Goal: Transaction & Acquisition: Purchase product/service

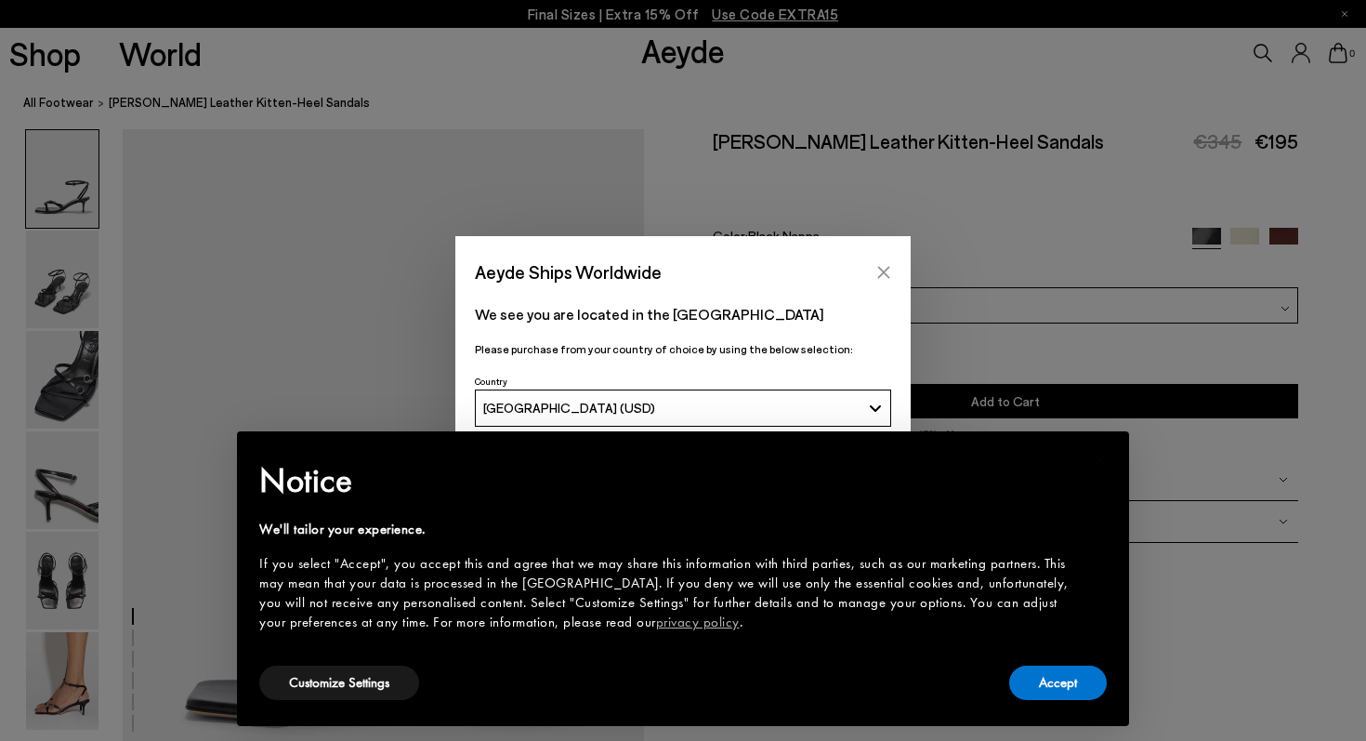
click at [880, 274] on icon "Close" at bounding box center [883, 272] width 15 height 15
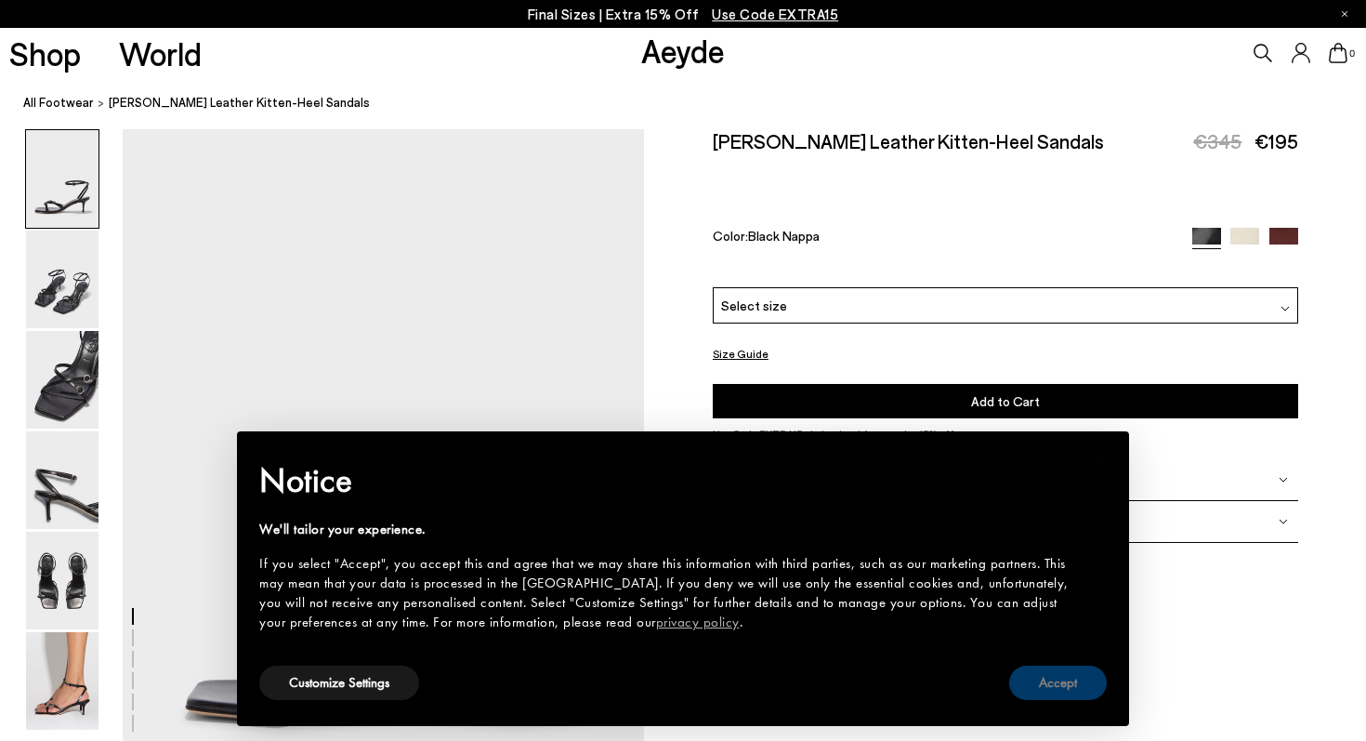
click at [1075, 685] on button "Accept" at bounding box center [1058, 682] width 98 height 34
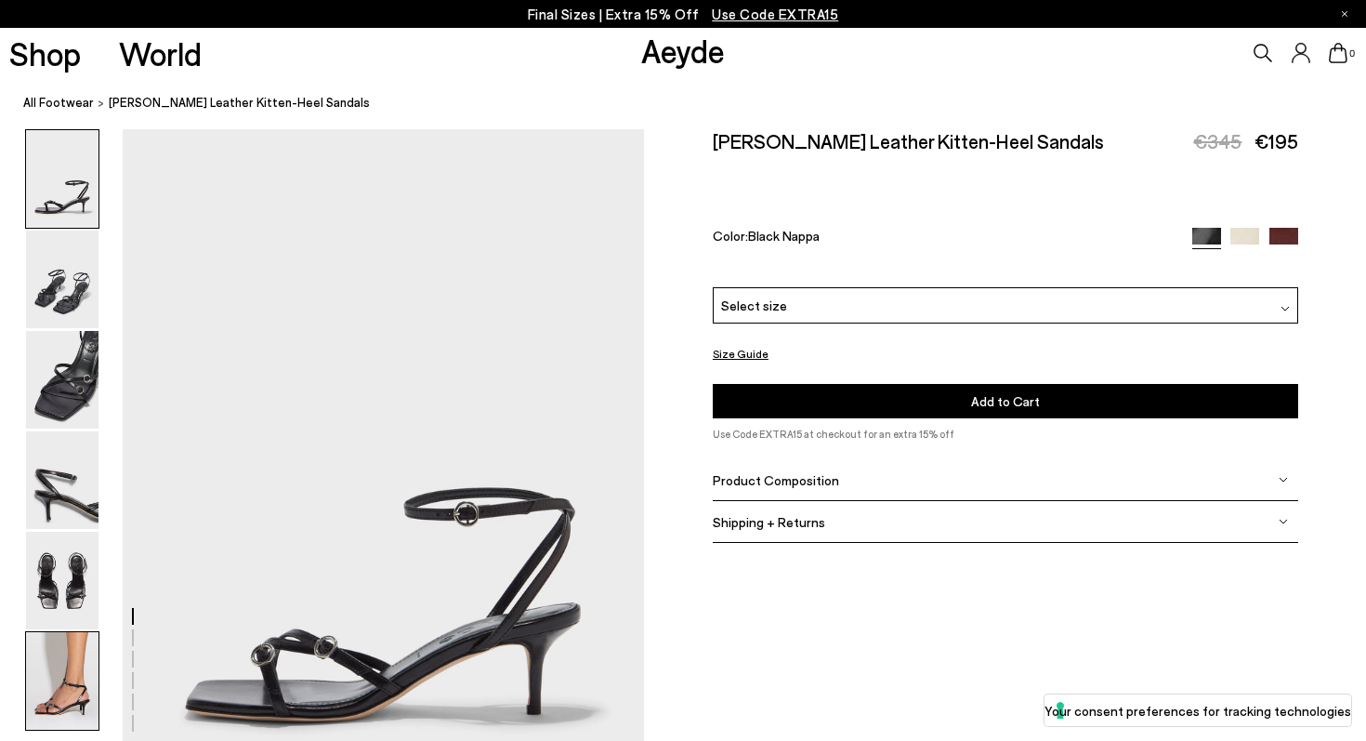
click at [58, 694] on img at bounding box center [62, 681] width 72 height 98
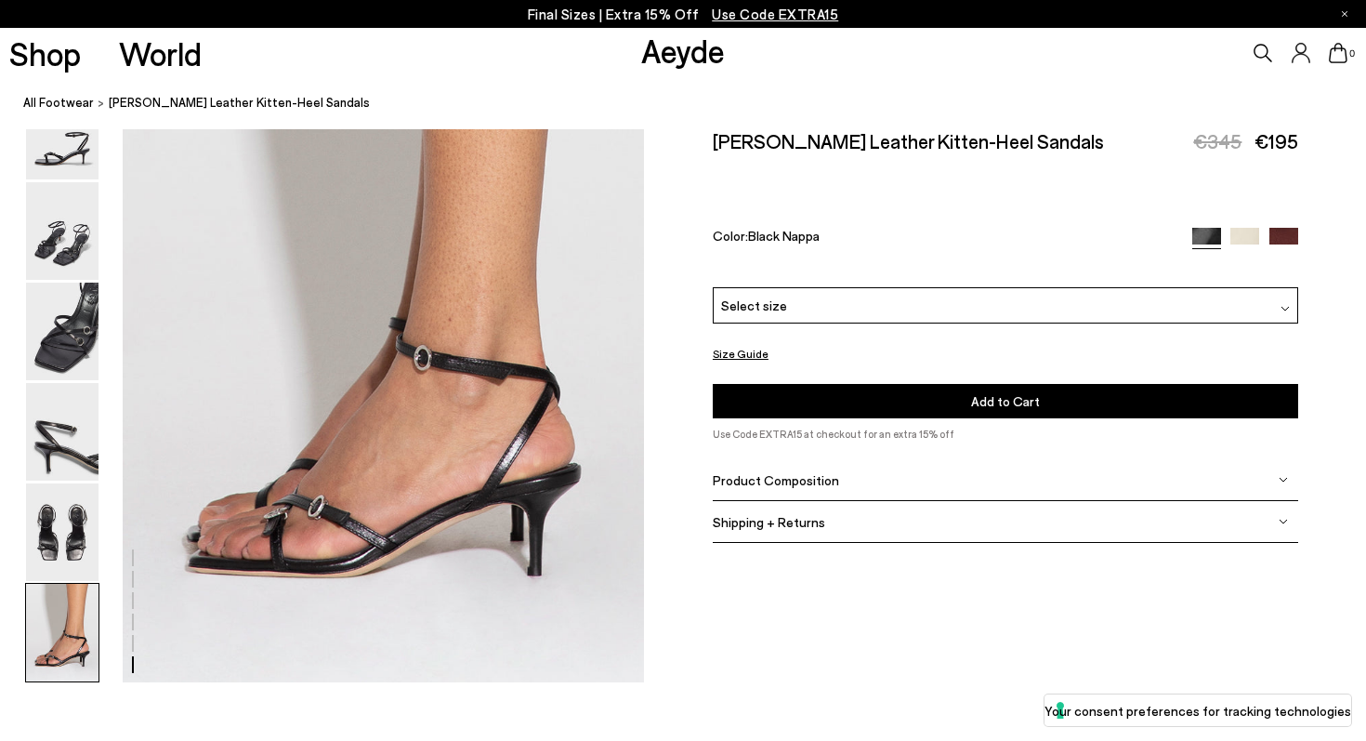
scroll to position [3639, 0]
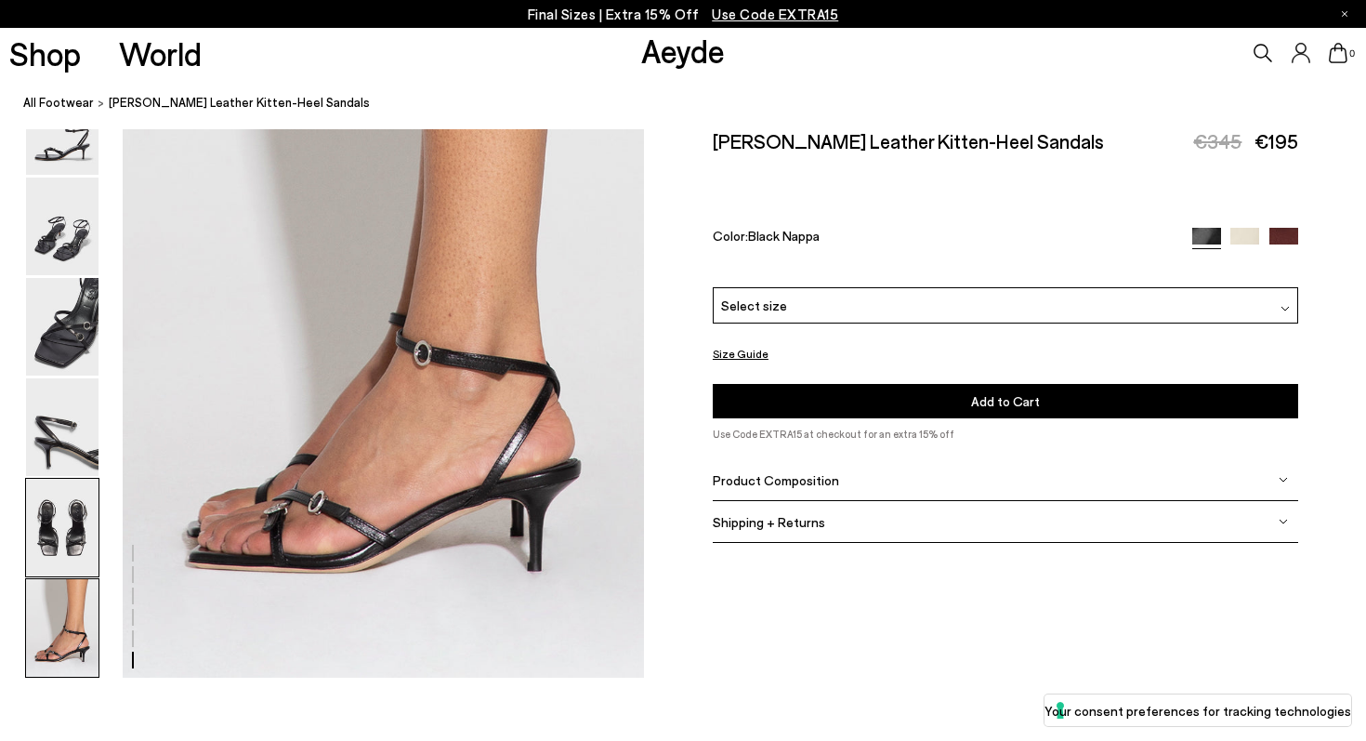
click at [45, 527] on img at bounding box center [62, 528] width 72 height 98
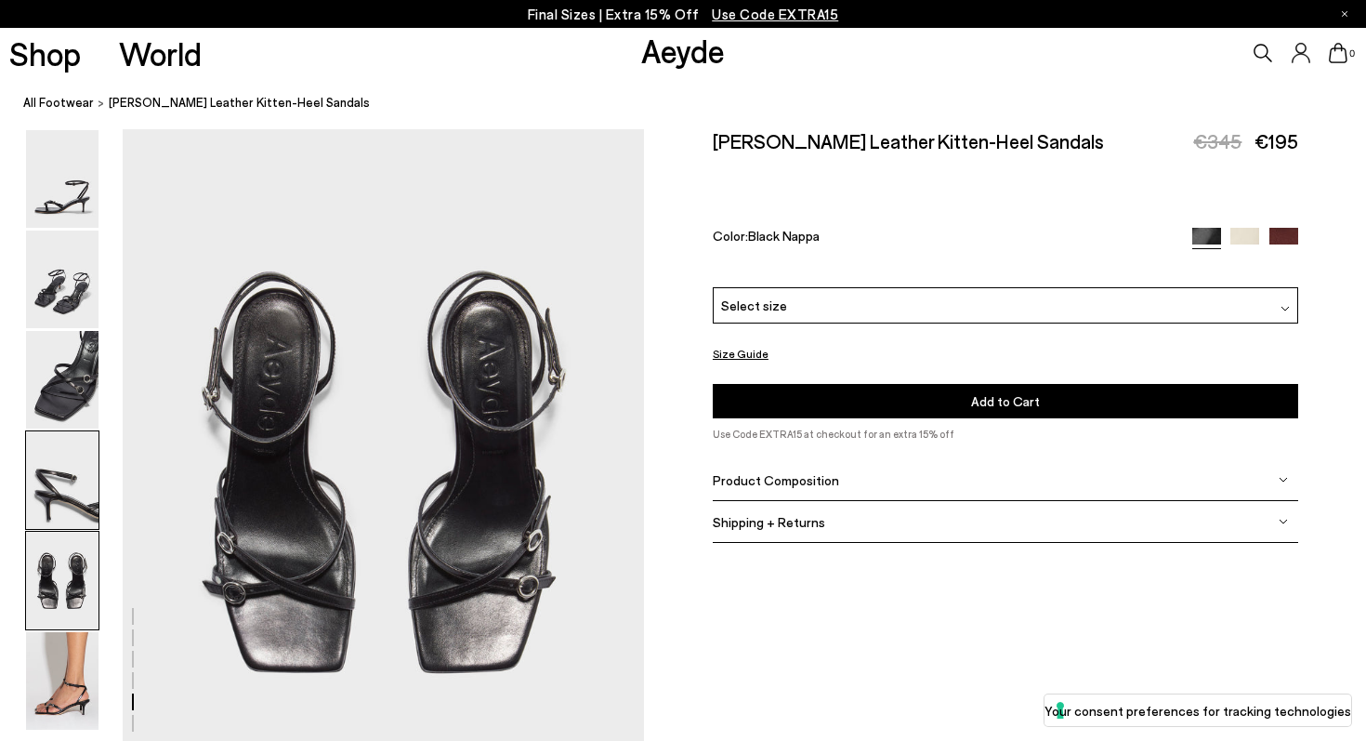
scroll to position [2795, 0]
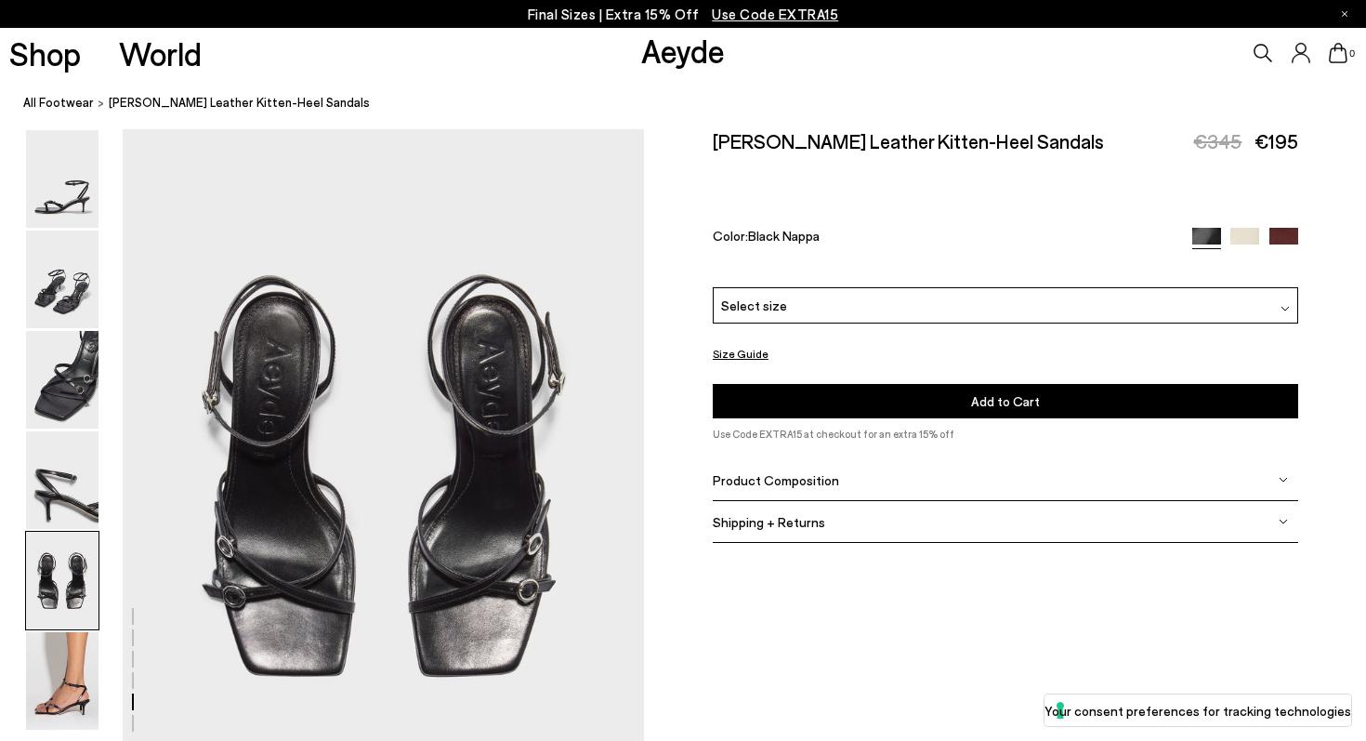
click at [935, 287] on div "Select size" at bounding box center [1005, 305] width 585 height 36
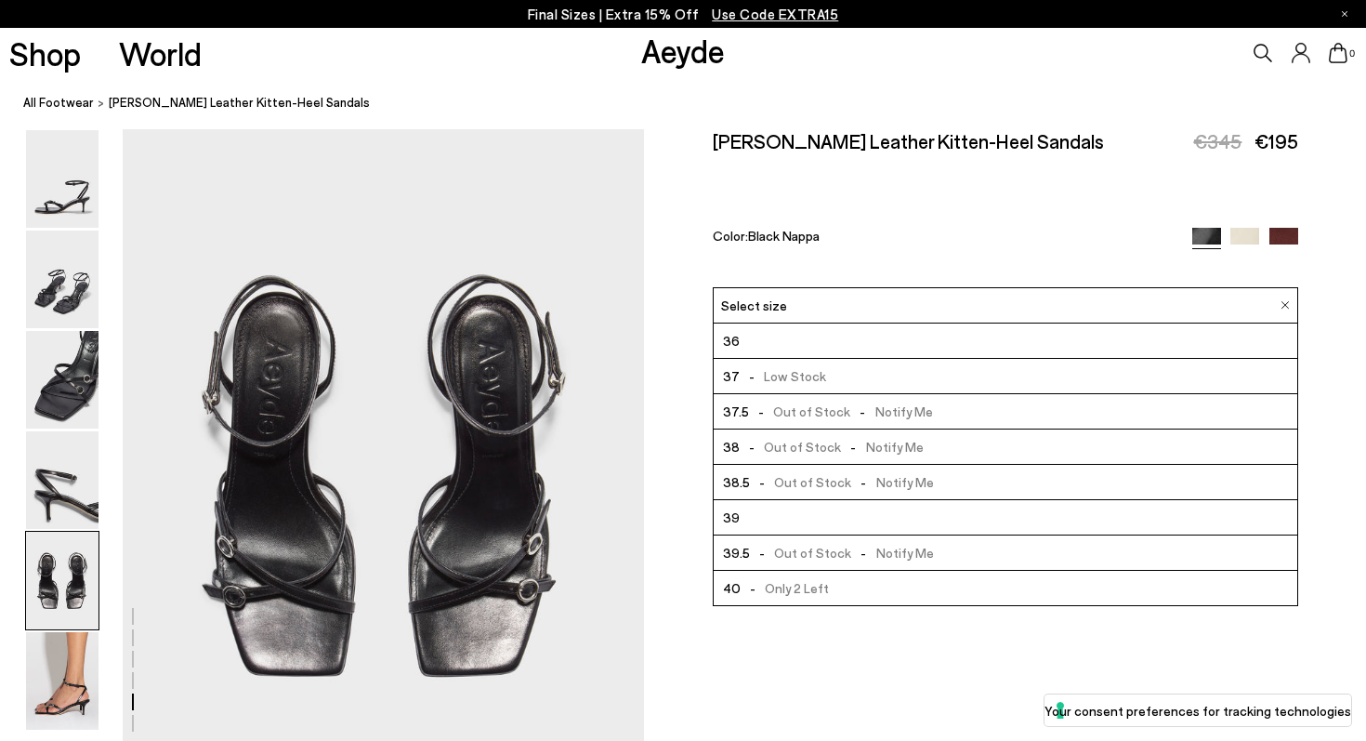
click at [861, 323] on li "36" at bounding box center [1006, 340] width 584 height 35
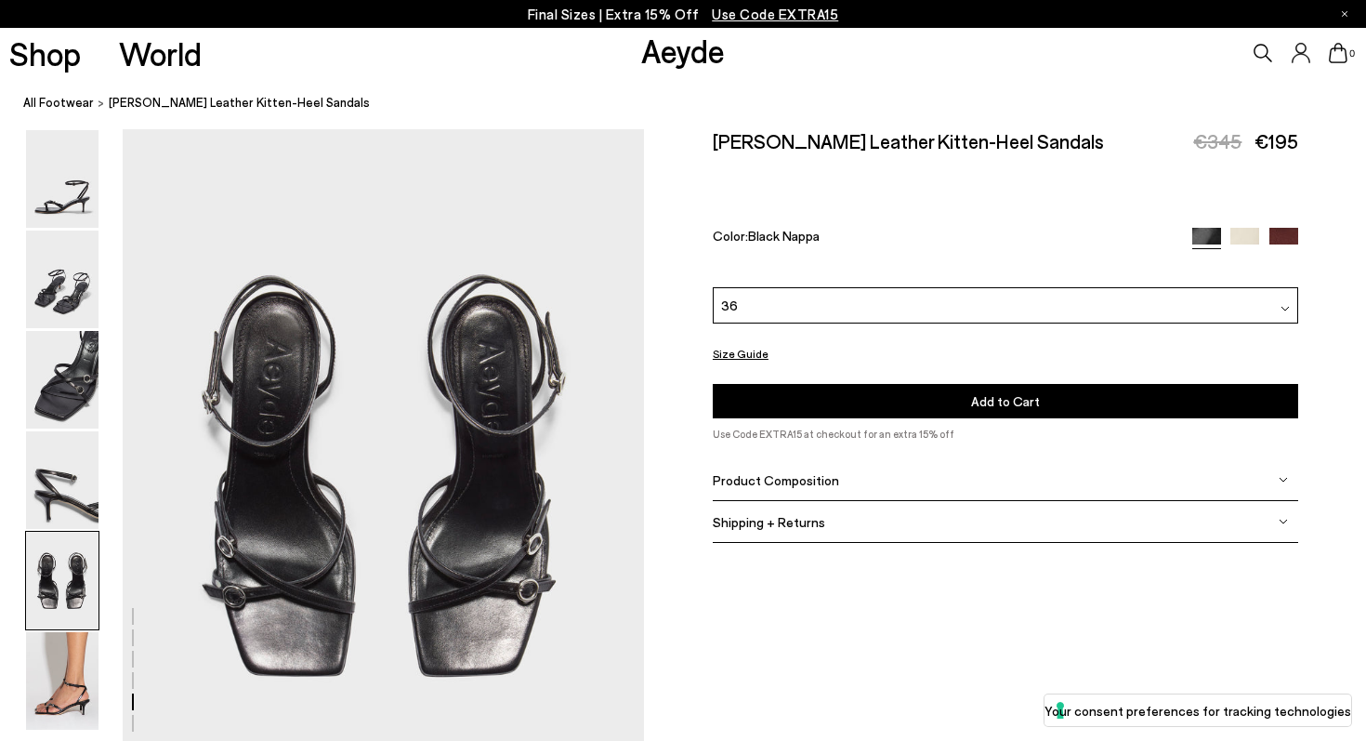
click at [957, 384] on button "Add to Cart Select a Size First" at bounding box center [1005, 401] width 585 height 34
click at [1282, 228] on img at bounding box center [1283, 242] width 29 height 29
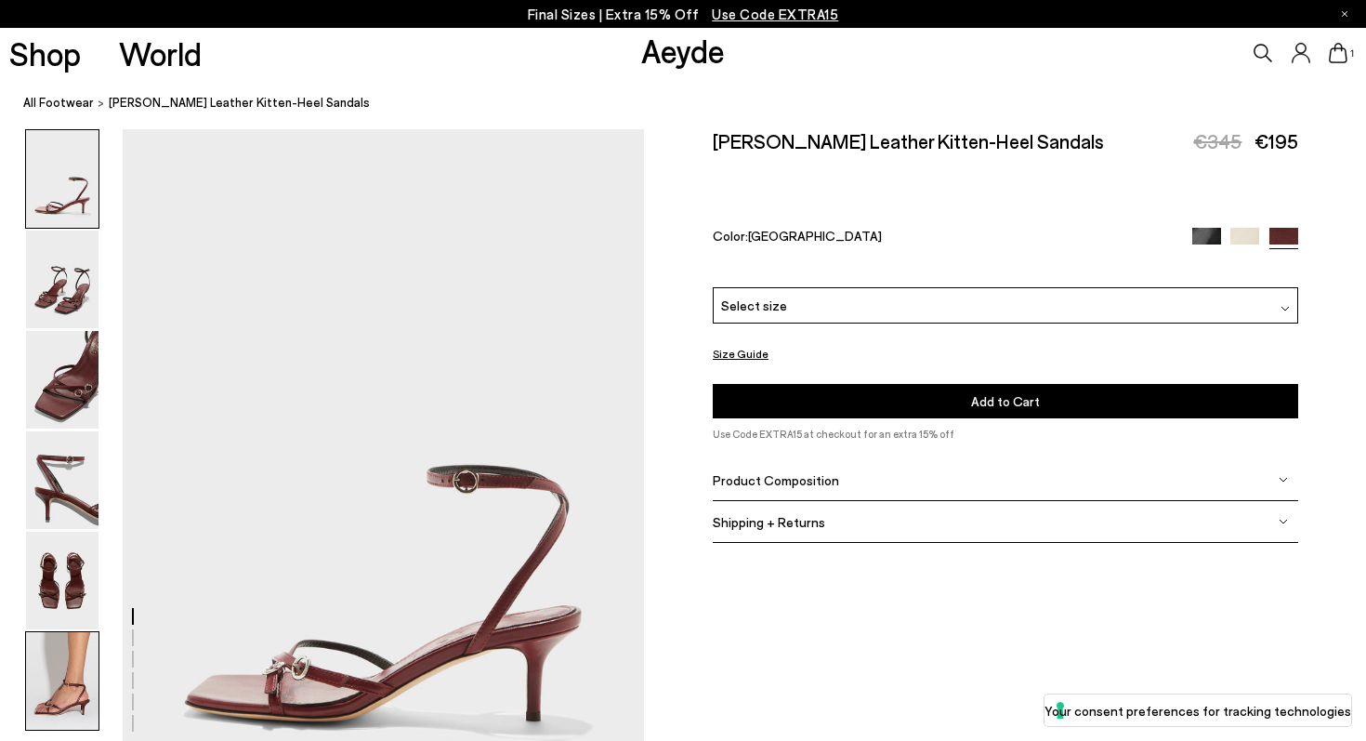
click at [55, 685] on img at bounding box center [62, 681] width 72 height 98
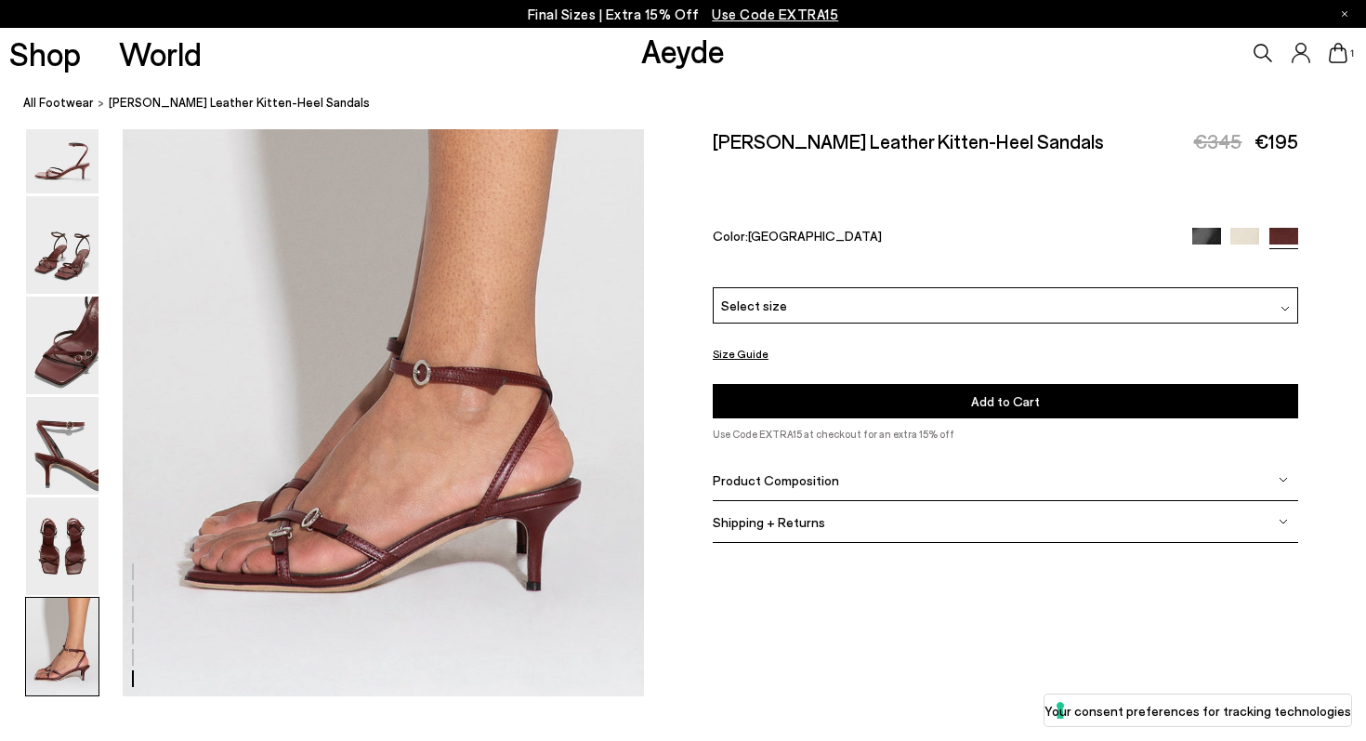
scroll to position [3621, 0]
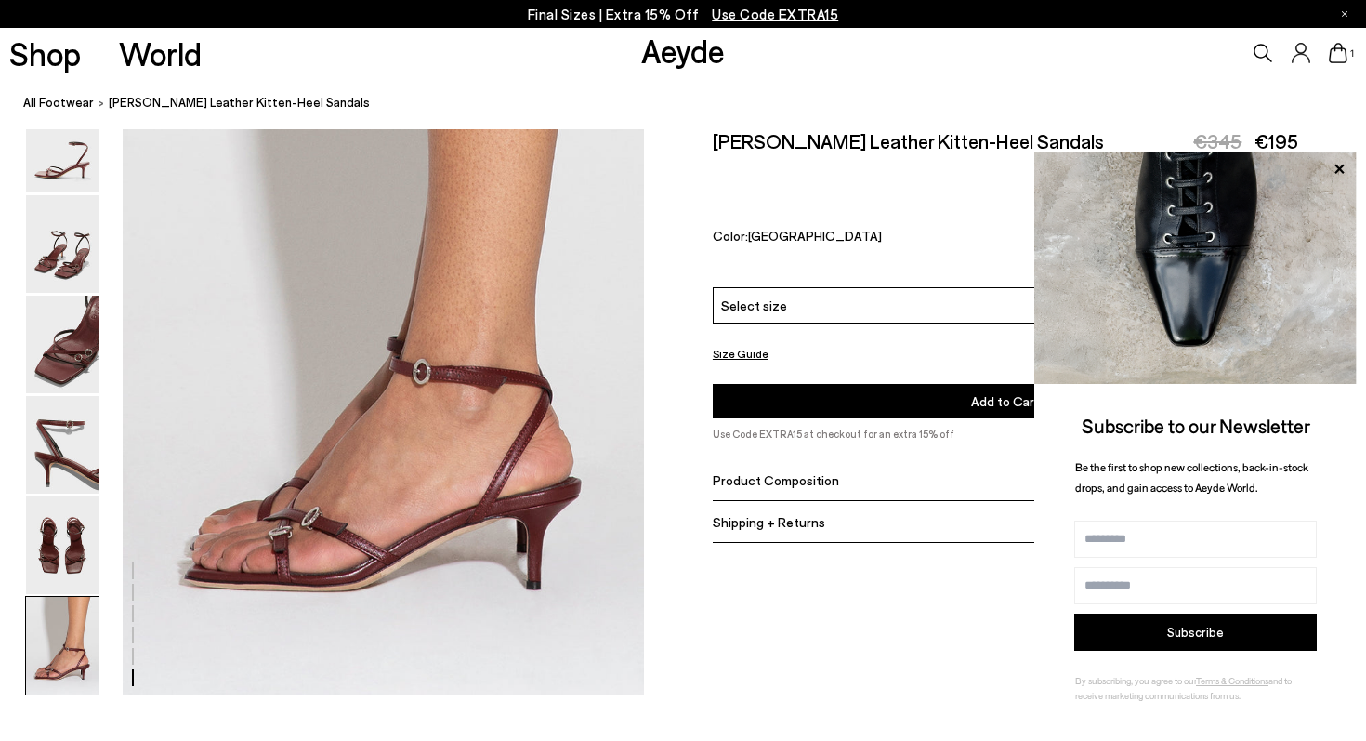
click at [1342, 160] on icon at bounding box center [1339, 169] width 24 height 24
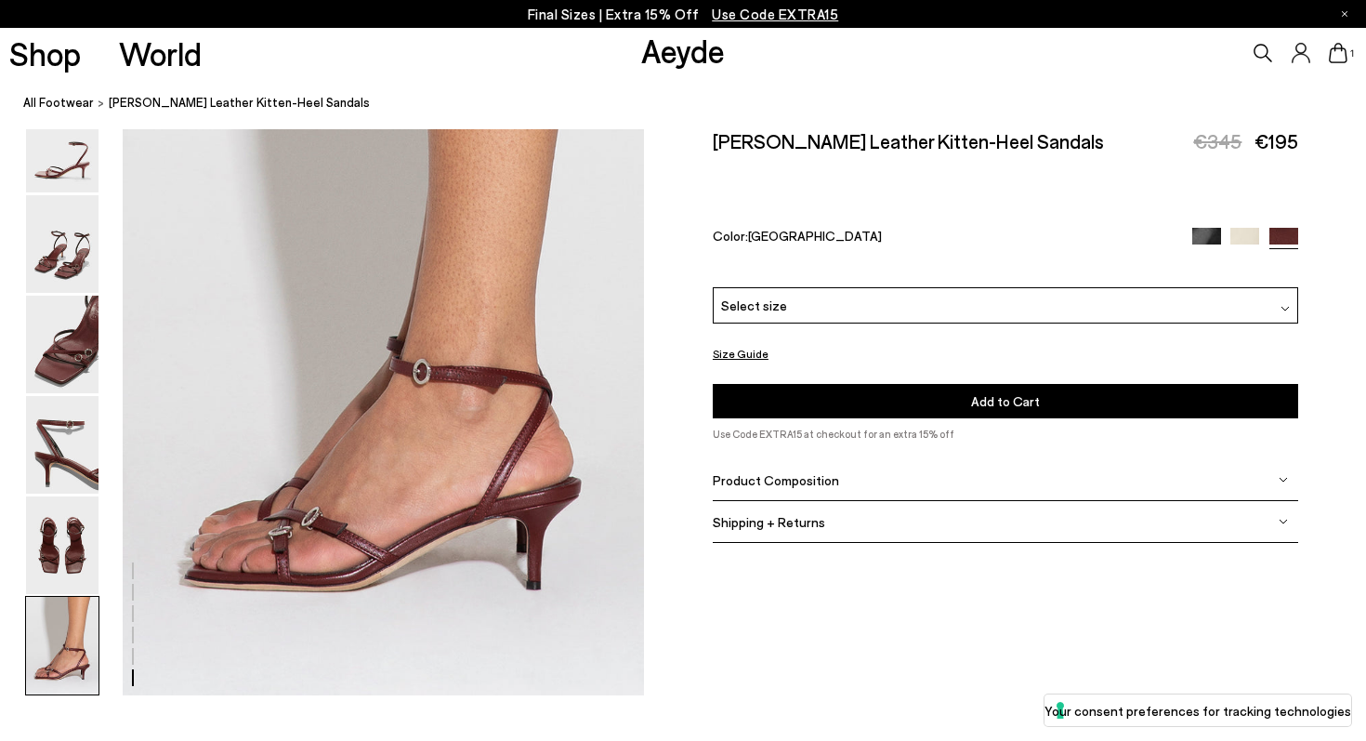
click at [1250, 228] on img at bounding box center [1244, 242] width 29 height 29
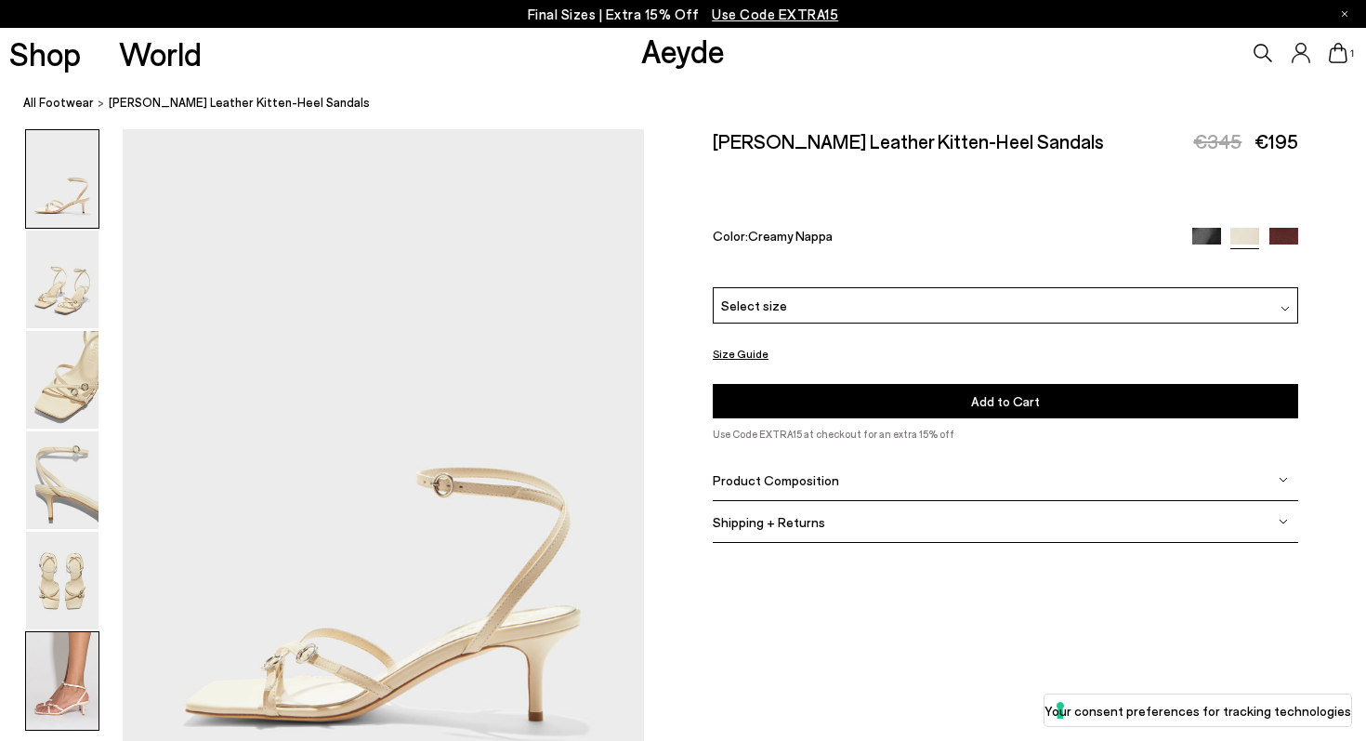
click at [62, 697] on img at bounding box center [62, 681] width 72 height 98
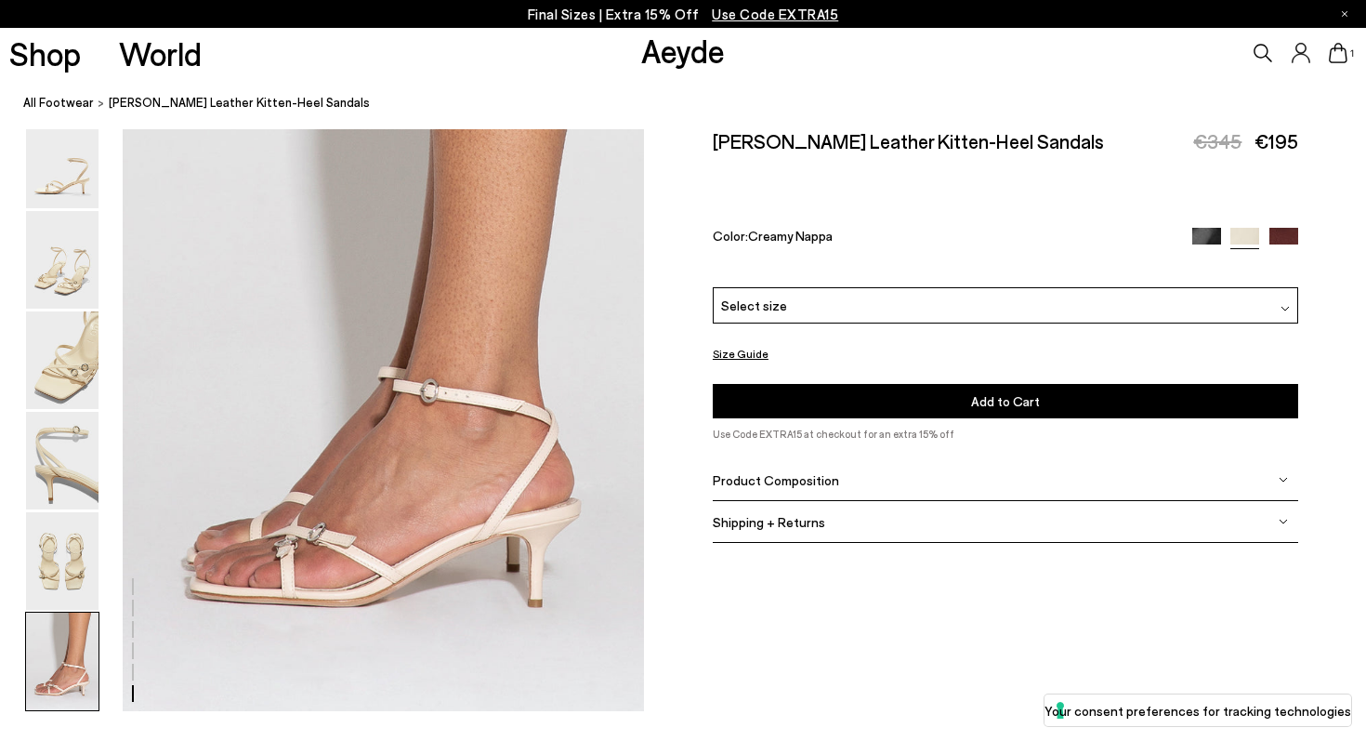
scroll to position [3606, 0]
click at [969, 287] on div "Select size" at bounding box center [1005, 305] width 585 height 36
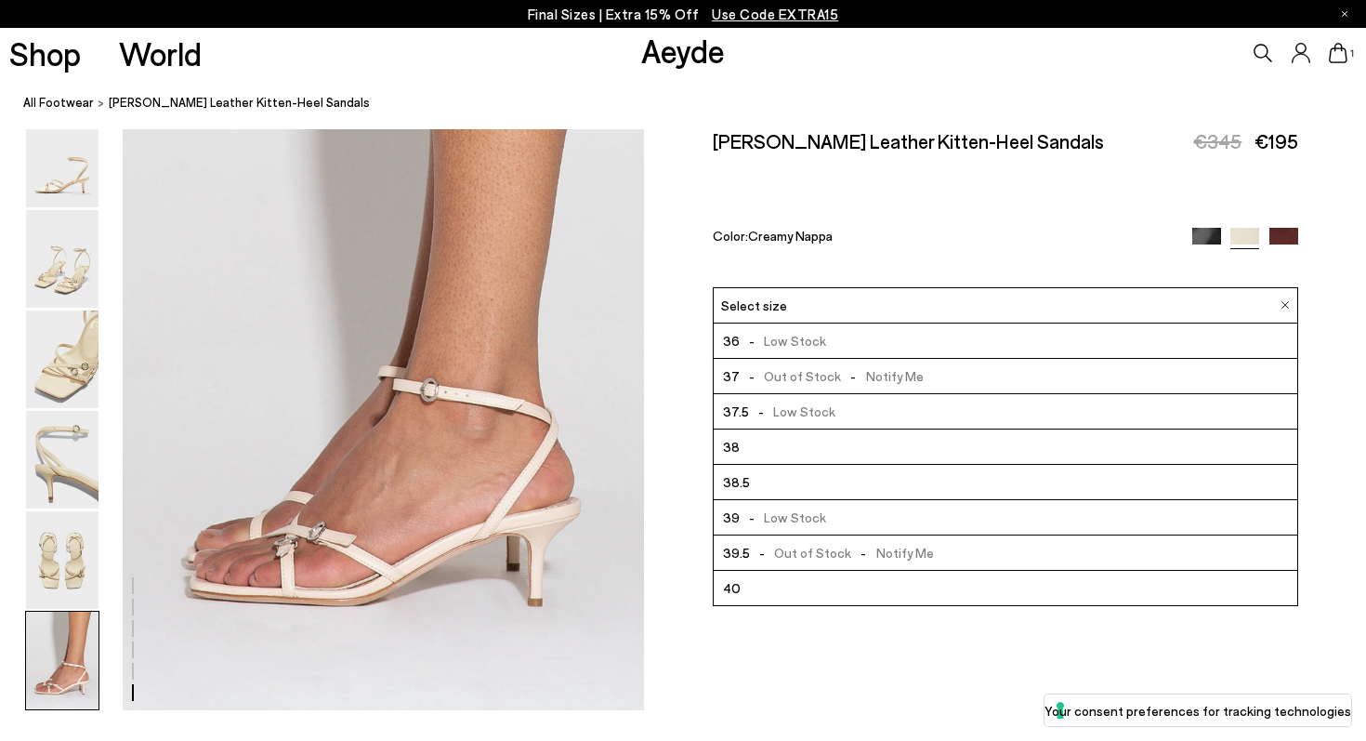
click at [829, 323] on li "36 - Low Stock" at bounding box center [1006, 340] width 584 height 35
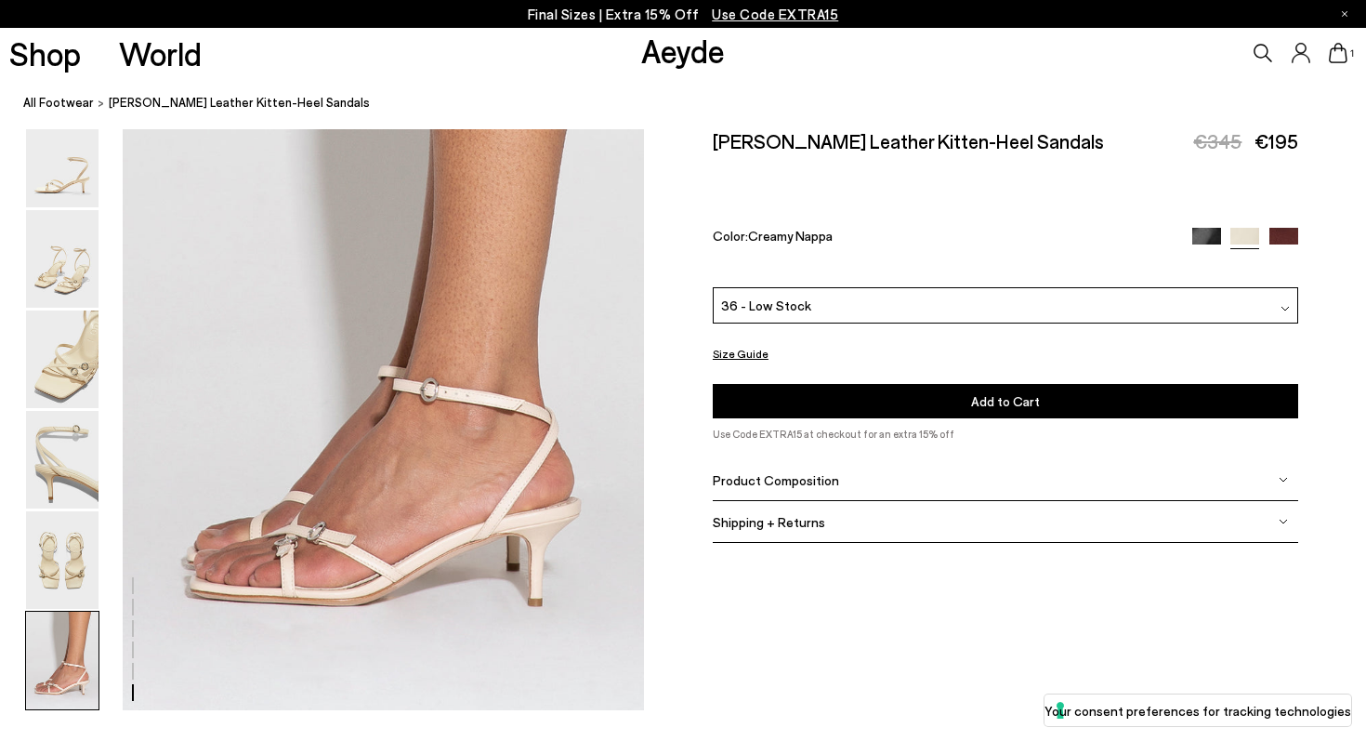
click at [943, 362] on div "Libby Leather Kitten-Heel Sandals €345 €195 Color: Creamy Nappa Please Select a…" at bounding box center [1005, 294] width 585 height 330
click at [960, 384] on button "Add to Cart Select a Size First" at bounding box center [1005, 401] width 585 height 34
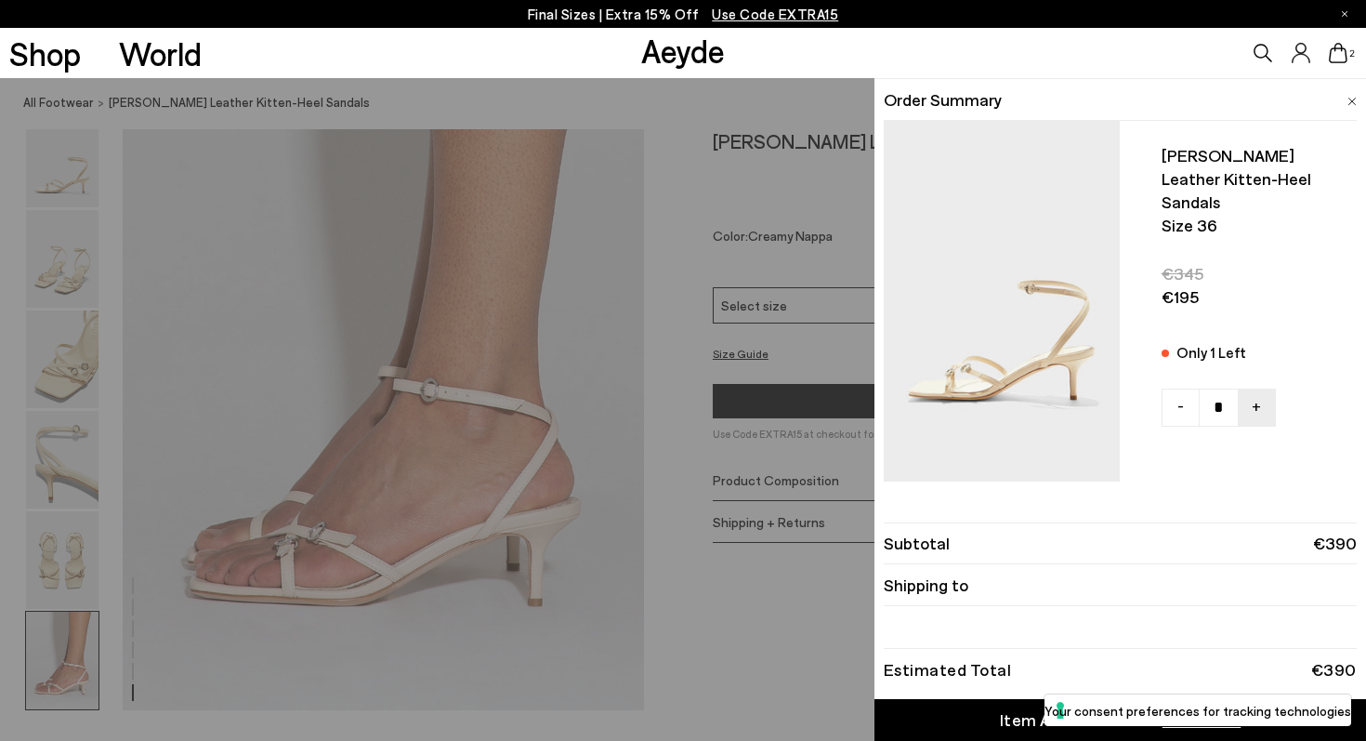
click at [768, 102] on div "Quick Add Color Size View Details Order Summary Libby leather kitten-heel sanda…" at bounding box center [683, 409] width 1366 height 663
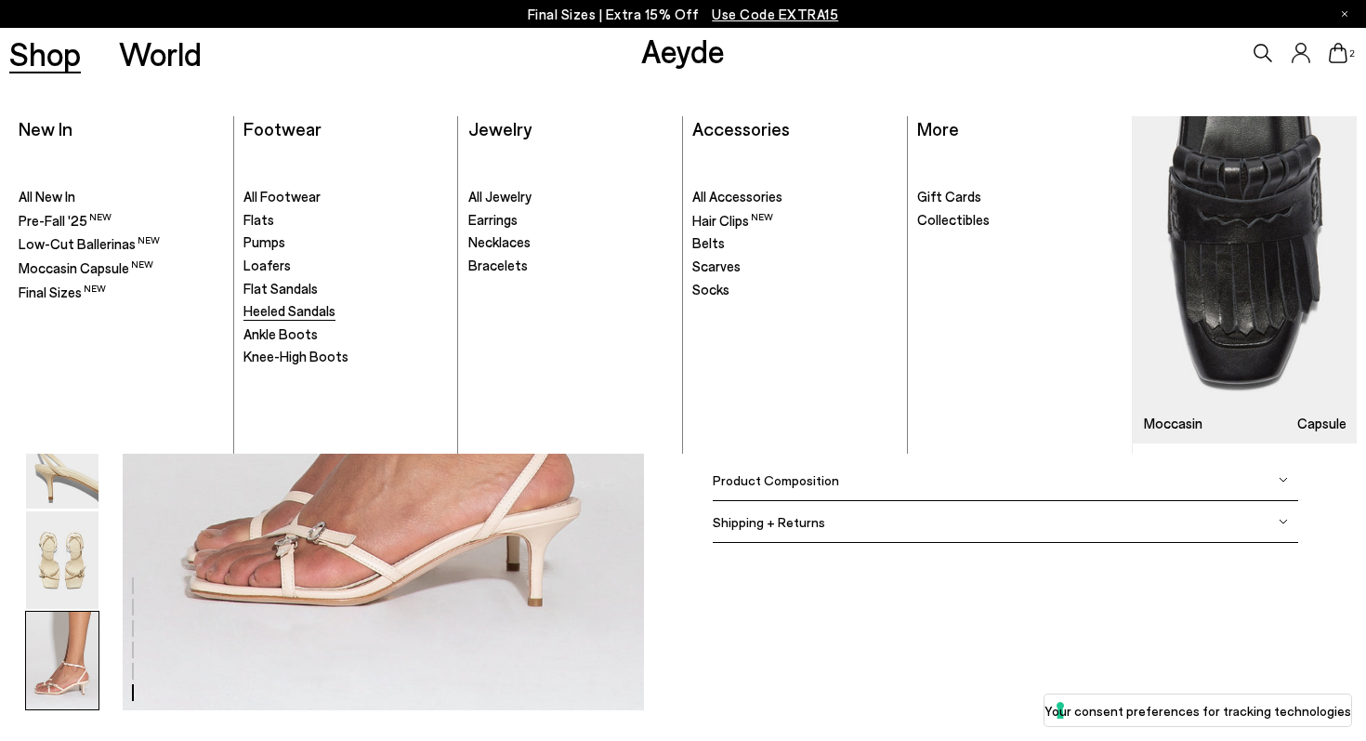
click at [275, 311] on span "Heeled Sandals" at bounding box center [289, 310] width 92 height 17
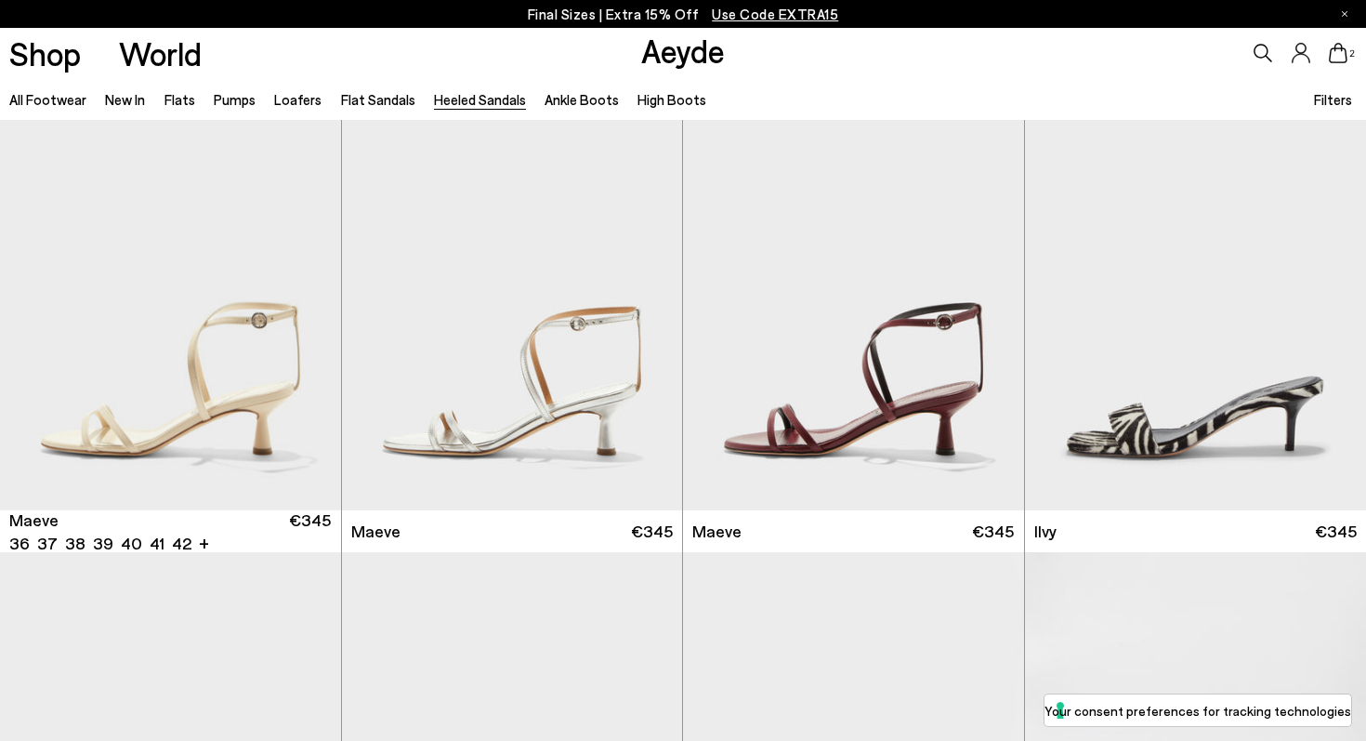
scroll to position [2424, 0]
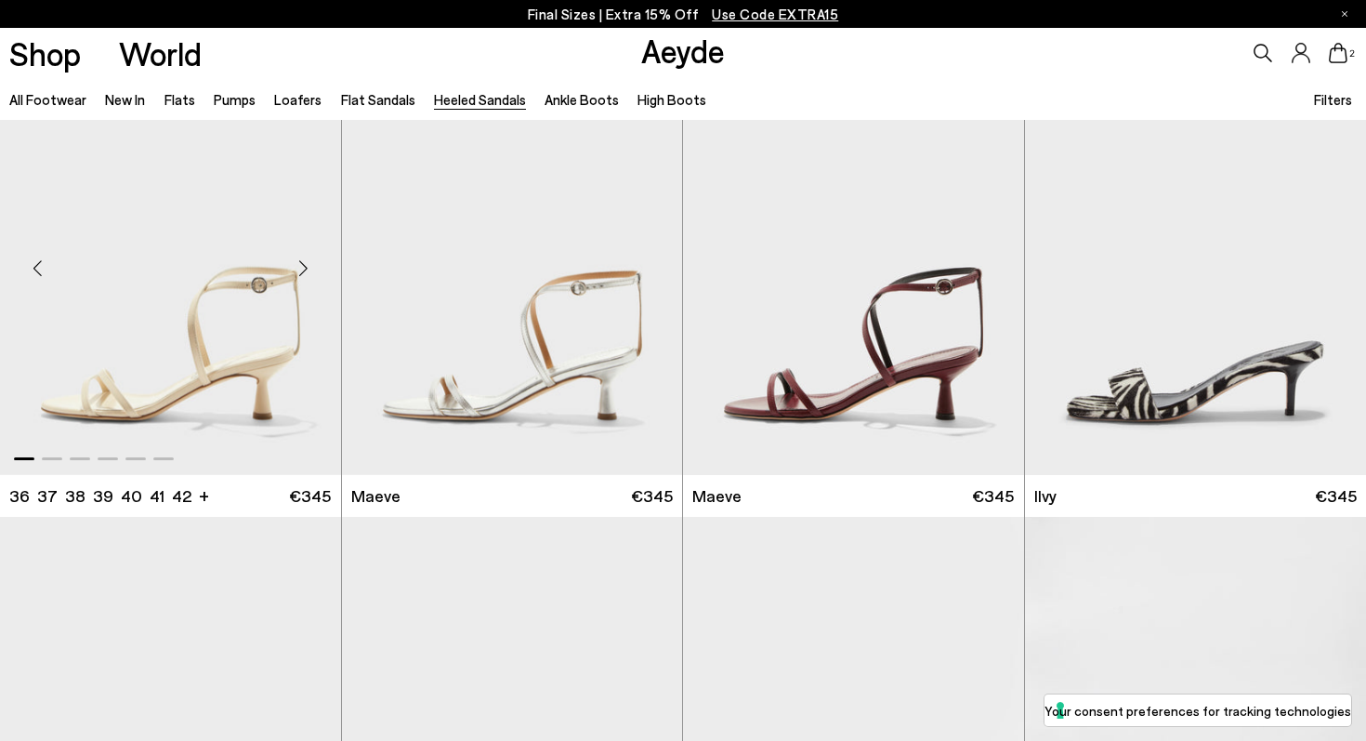
click at [305, 263] on div "Next slide" at bounding box center [304, 269] width 56 height 56
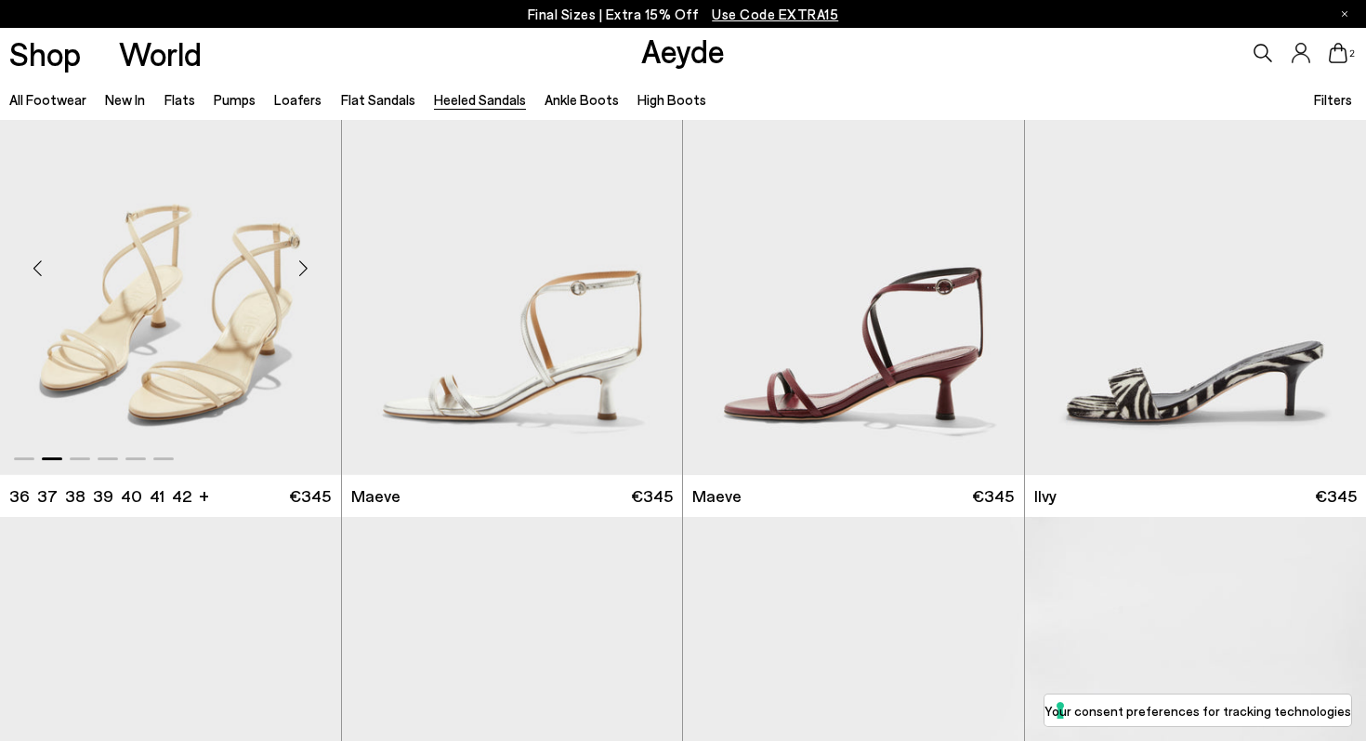
click at [305, 263] on div "Next slide" at bounding box center [304, 269] width 56 height 56
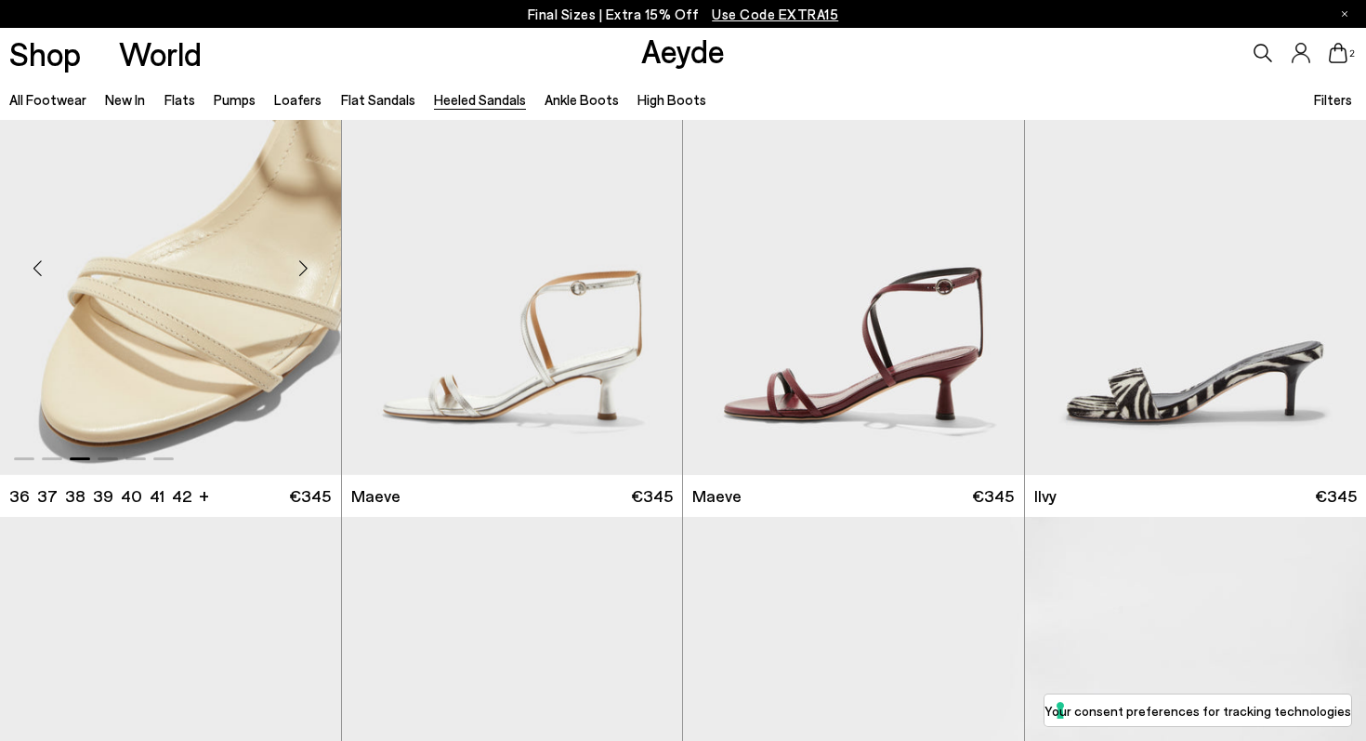
click at [305, 263] on div "Next slide" at bounding box center [304, 269] width 56 height 56
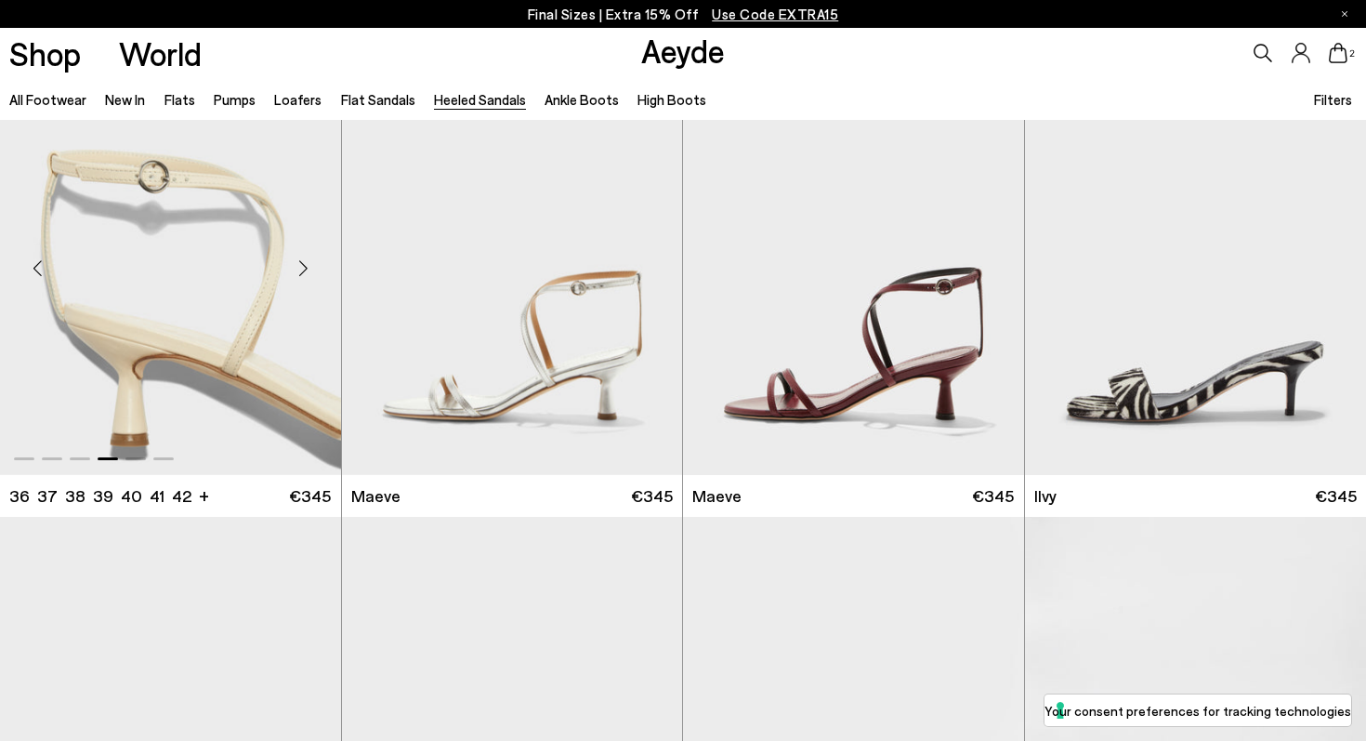
click at [305, 263] on div "Next slide" at bounding box center [304, 269] width 56 height 56
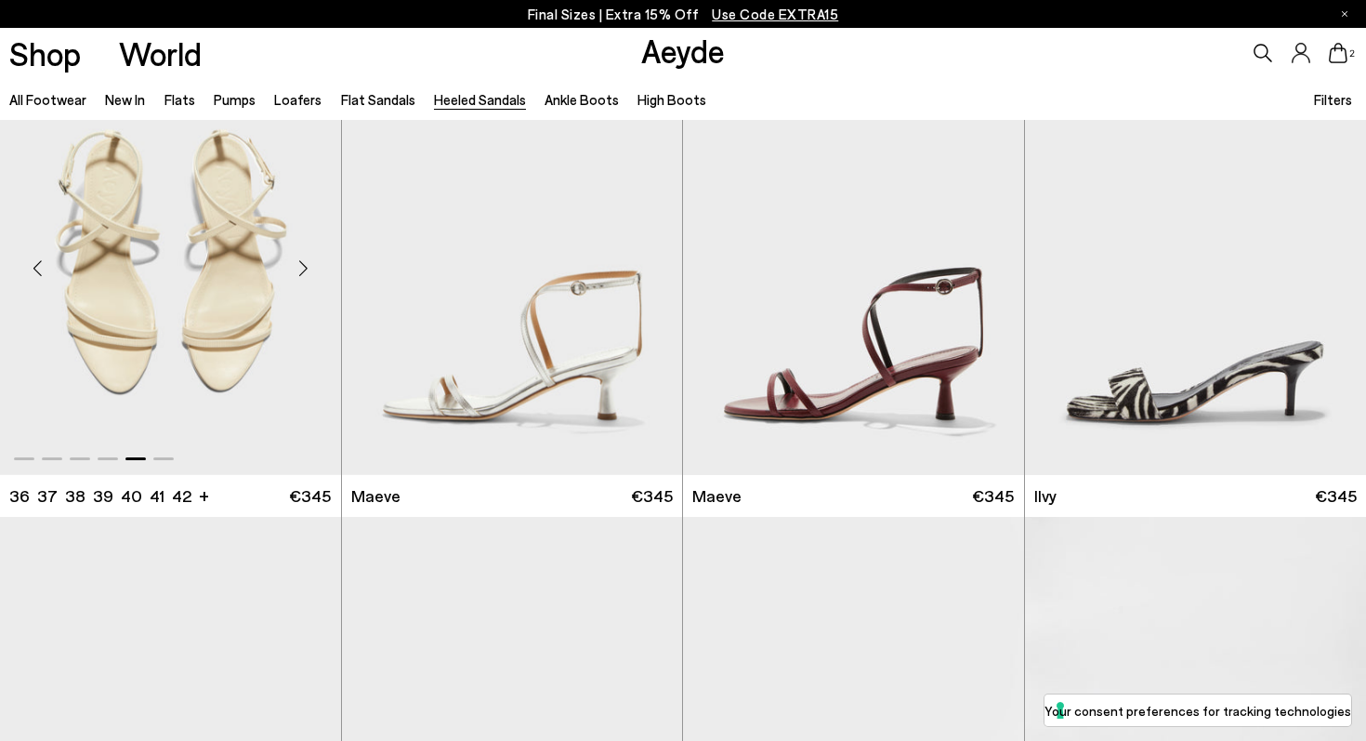
click at [305, 263] on div "Next slide" at bounding box center [304, 269] width 56 height 56
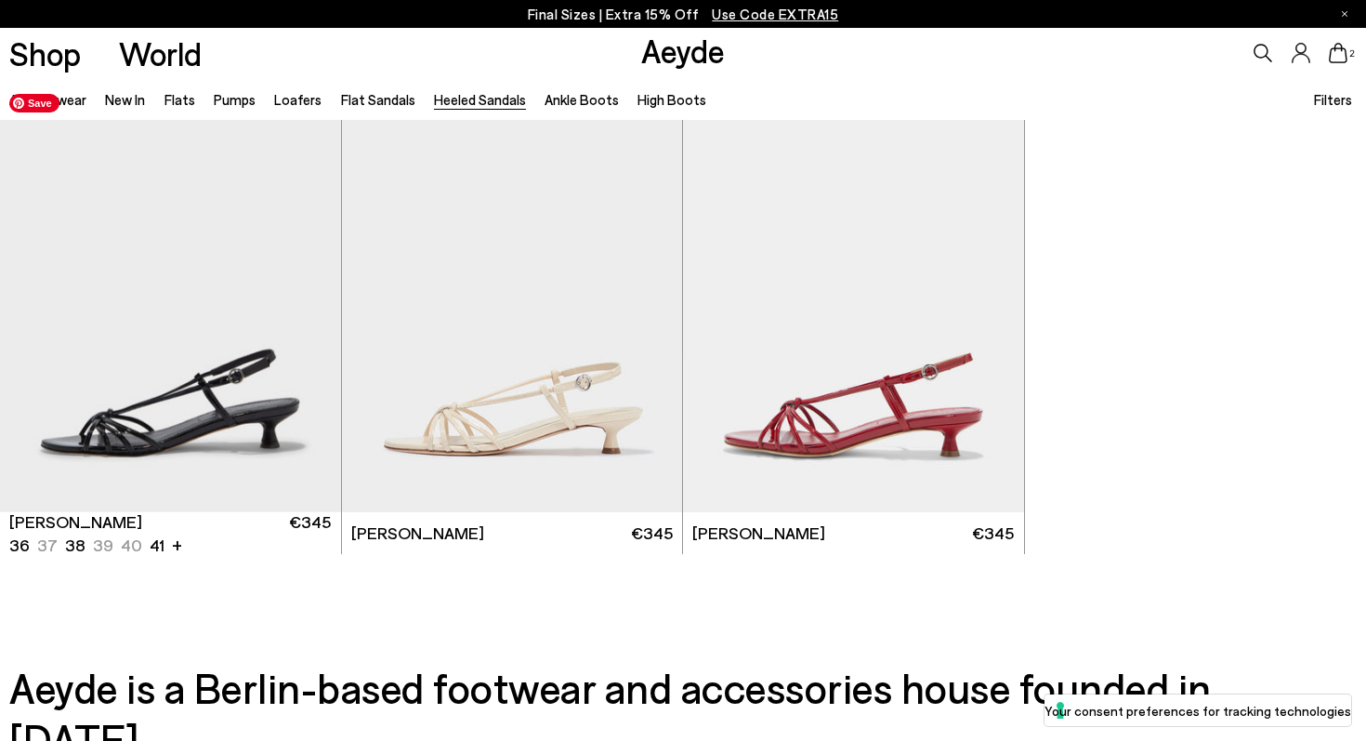
scroll to position [4273, 0]
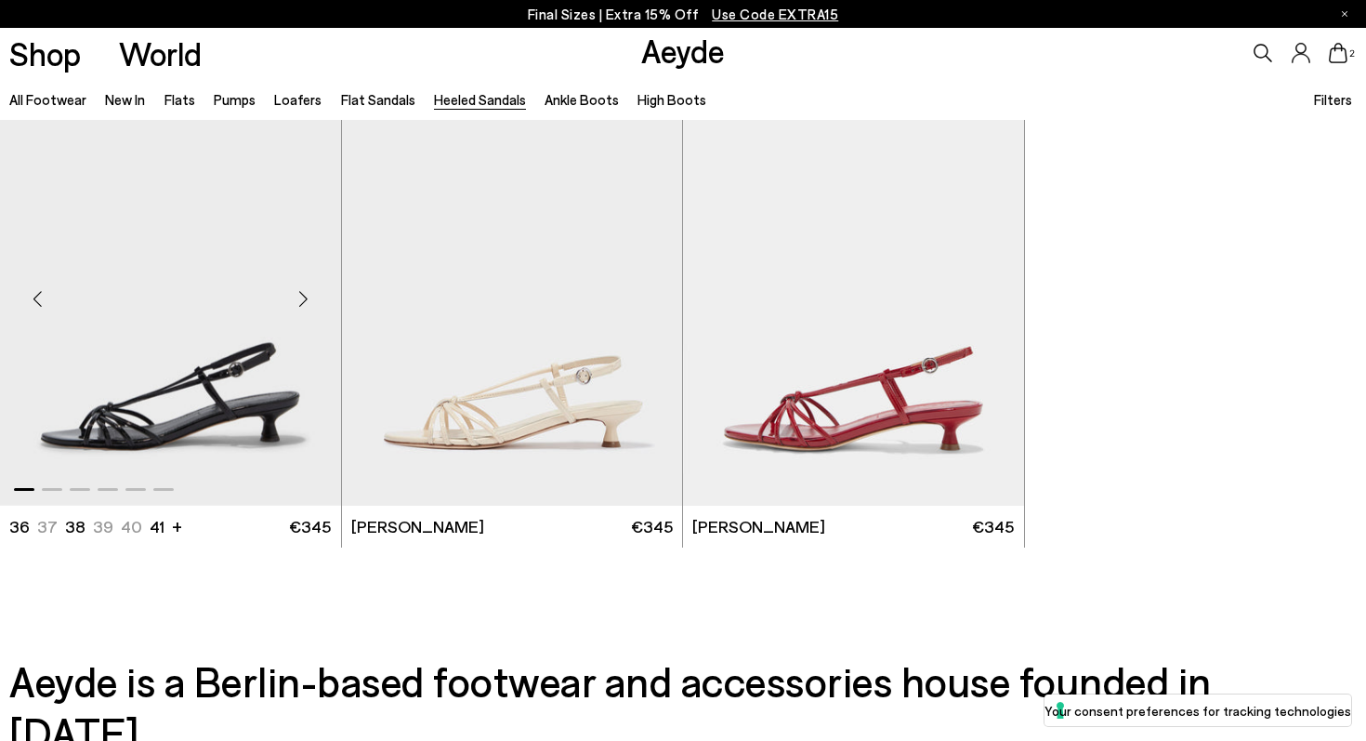
click at [307, 296] on div "Next slide" at bounding box center [304, 299] width 56 height 56
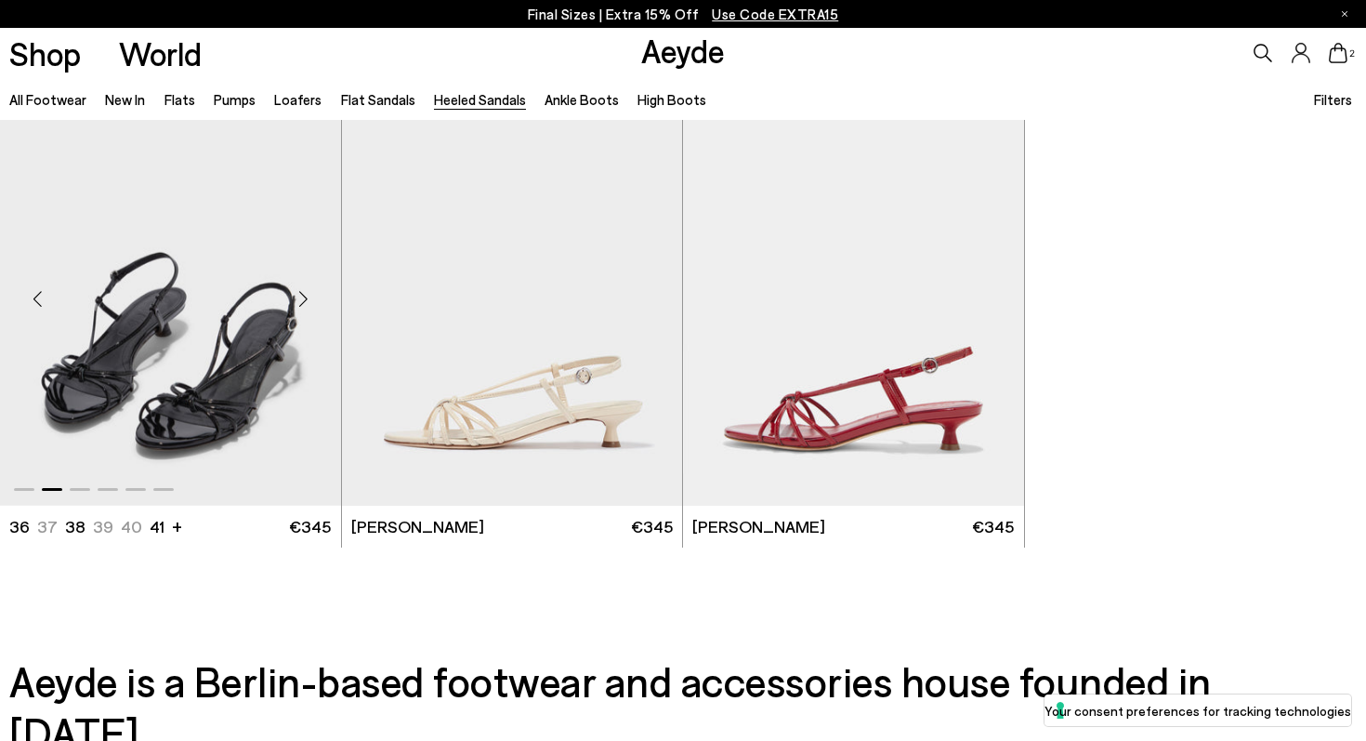
click at [307, 296] on div "Next slide" at bounding box center [304, 299] width 56 height 56
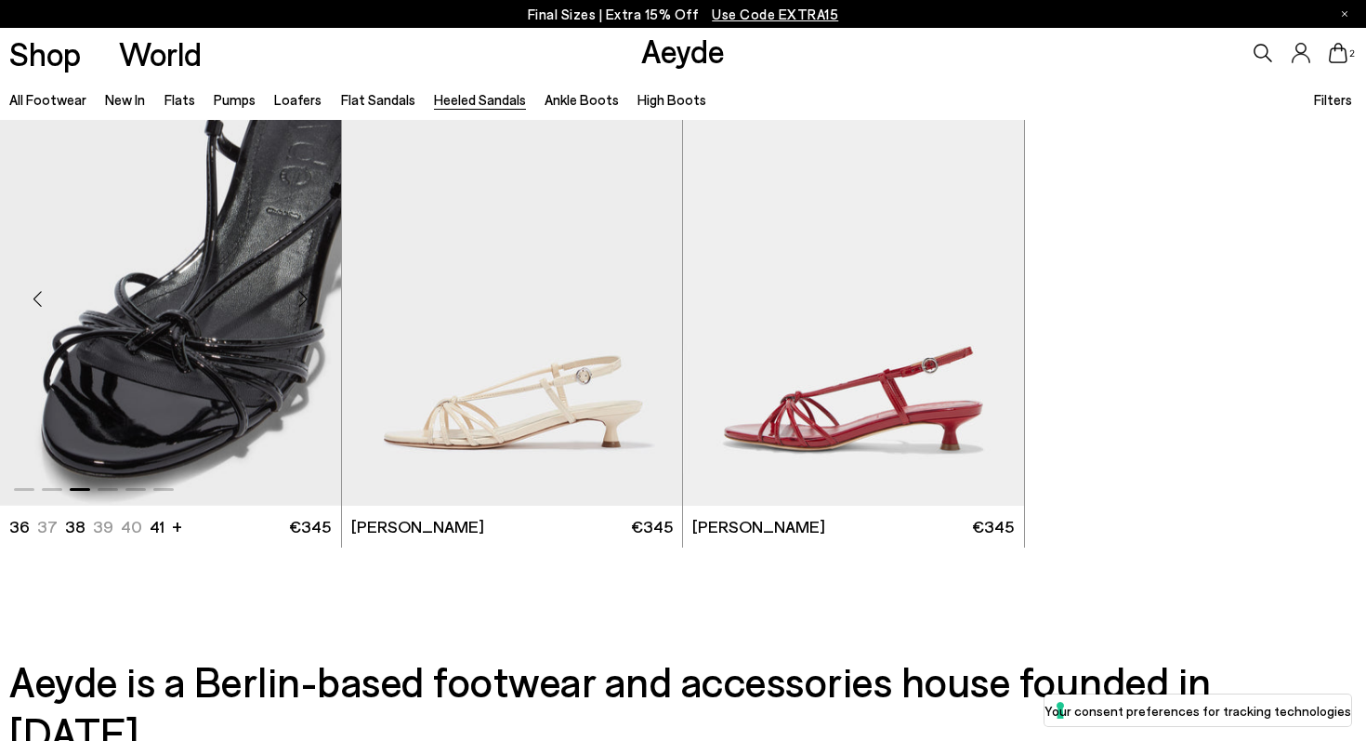
click at [307, 296] on div "Next slide" at bounding box center [304, 299] width 56 height 56
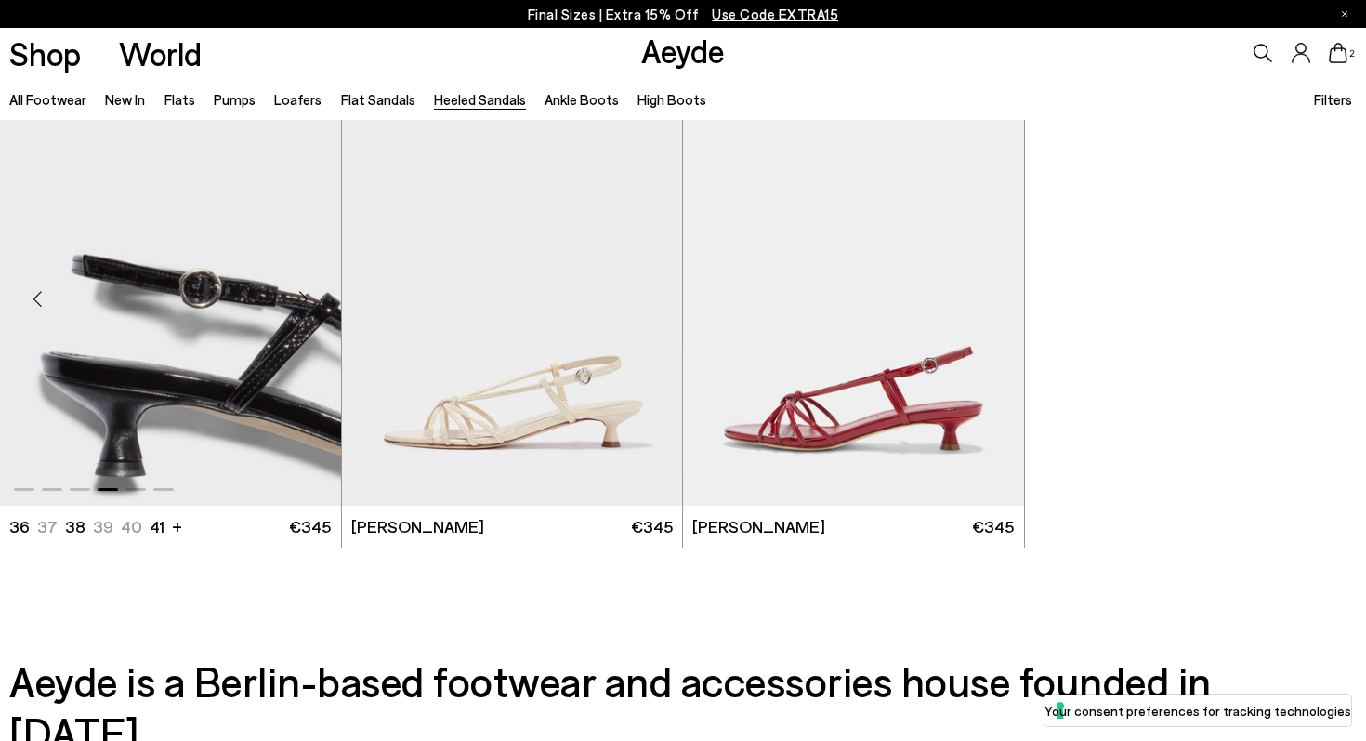
click at [307, 296] on div "Next slide" at bounding box center [304, 299] width 56 height 56
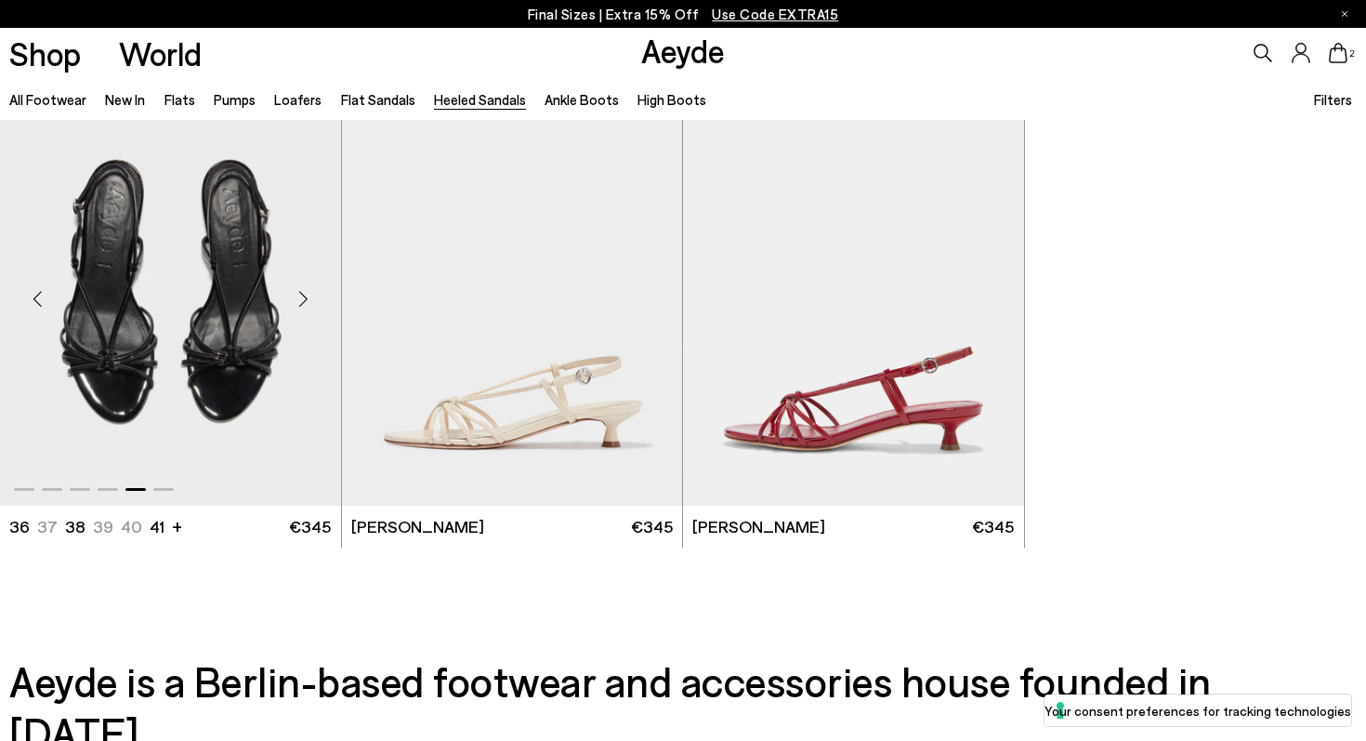
click at [307, 297] on div "Next slide" at bounding box center [304, 299] width 56 height 56
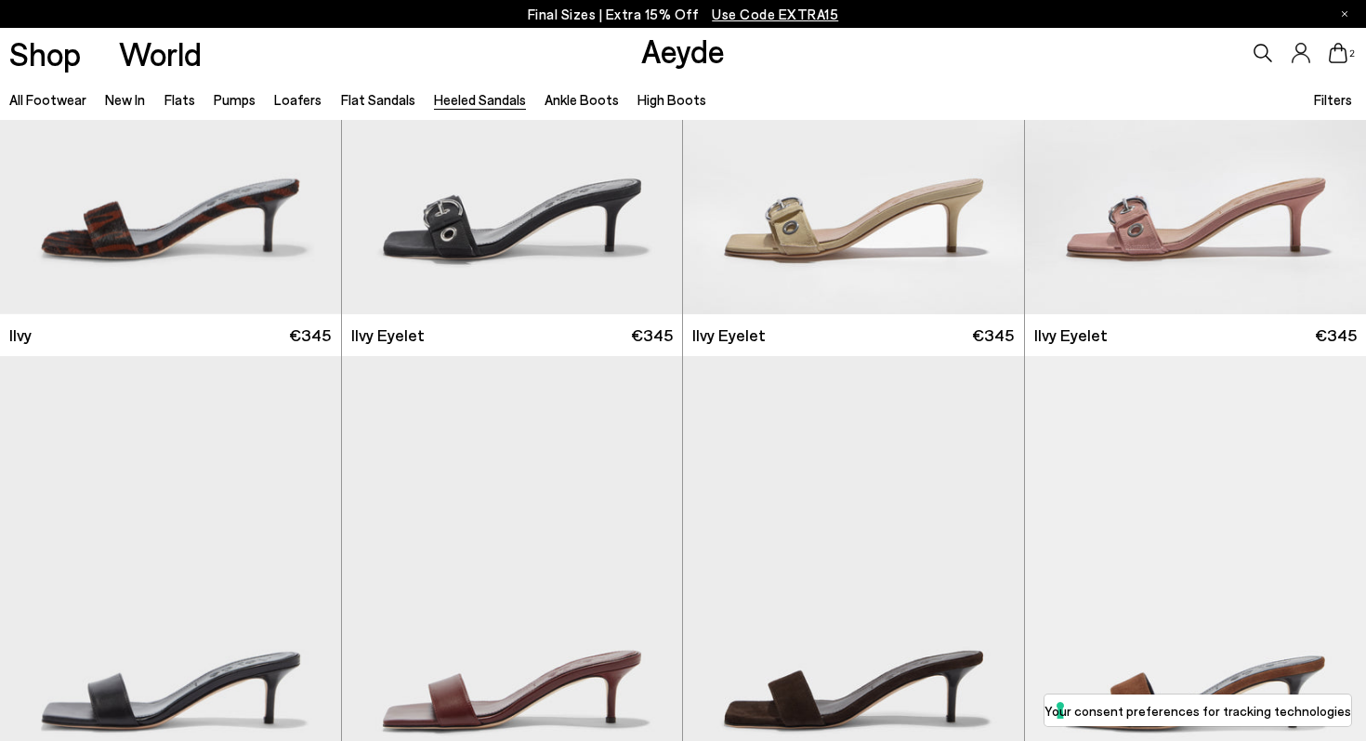
scroll to position [2369, 0]
